Goal: Navigation & Orientation: Find specific page/section

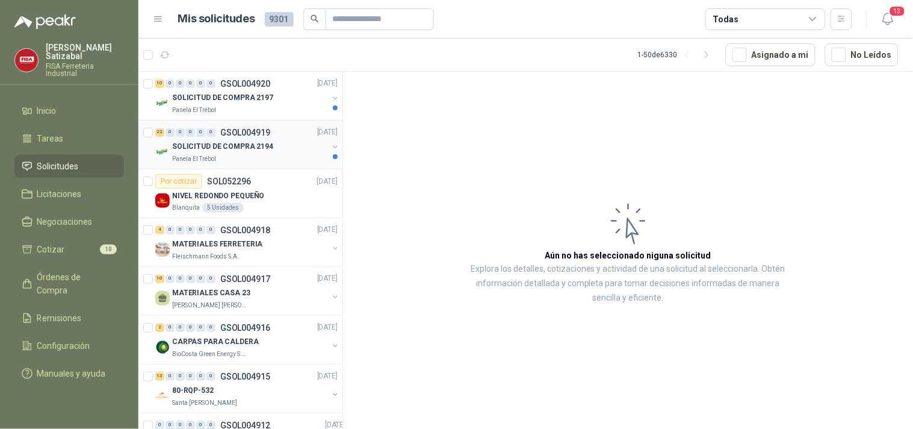
click at [244, 131] on p "GSOL004919" at bounding box center [245, 132] width 50 height 8
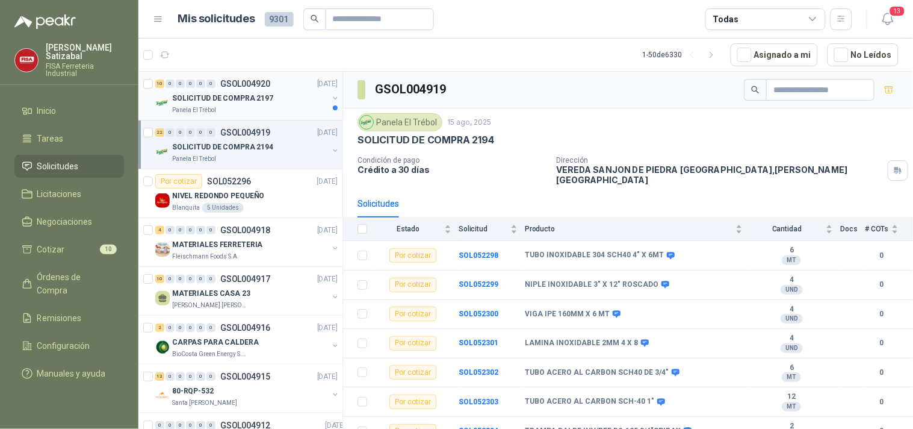
click at [263, 103] on p "SOLICITUD DE COMPRA 2197" at bounding box center [222, 98] width 101 height 11
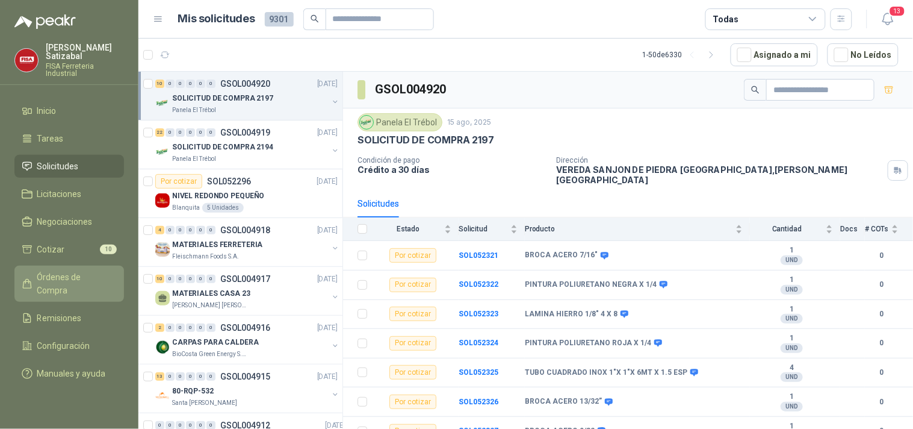
click at [91, 270] on span "Órdenes de Compra" at bounding box center [74, 283] width 75 height 26
